Goal: Information Seeking & Learning: Understand process/instructions

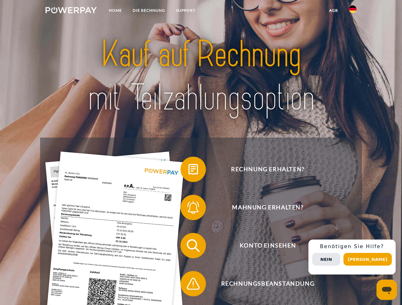
click at [71, 11] on img at bounding box center [70, 10] width 51 height 6
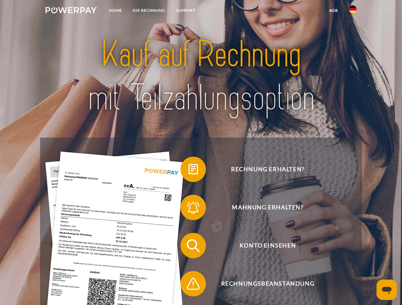
click at [352, 11] on img at bounding box center [353, 9] width 8 height 8
click at [333, 10] on link "agb" at bounding box center [333, 10] width 20 height 11
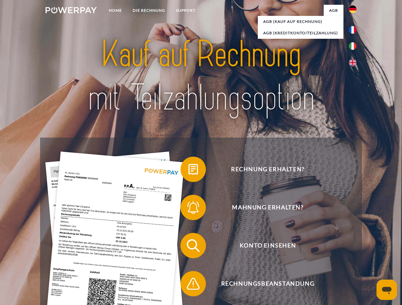
click at [188, 171] on span at bounding box center [184, 170] width 32 height 32
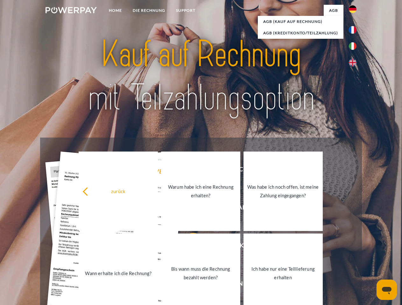
click at [188, 209] on div "zurück Warum habe ich eine Rechnung erhalten? Was habe ich noch offen, ist mein…" at bounding box center [200, 232] width 257 height 164
click at [188, 247] on link "Bis wann muss die Rechnung bezahlt werden?" at bounding box center [200, 274] width 79 height 80
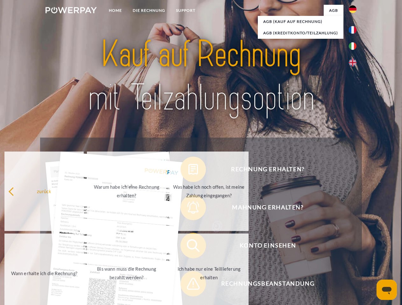
click at [188, 285] on span at bounding box center [184, 284] width 32 height 32
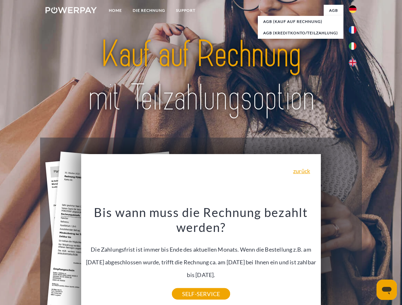
click at [354, 257] on div "Rechnung erhalten? Mahnung erhalten? Konto einsehen" at bounding box center [200, 265] width 321 height 254
click at [338, 259] on span "Konto einsehen" at bounding box center [268, 245] width 156 height 25
click at [370, 260] on header "Home DIE RECHNUNG SUPPORT" at bounding box center [201, 219] width 402 height 439
